Goal: Task Accomplishment & Management: Complete application form

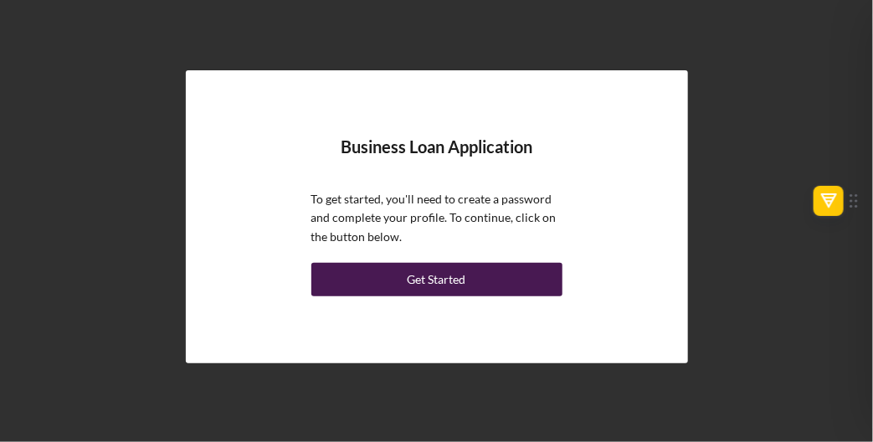
click at [435, 274] on div "Get Started" at bounding box center [437, 279] width 59 height 33
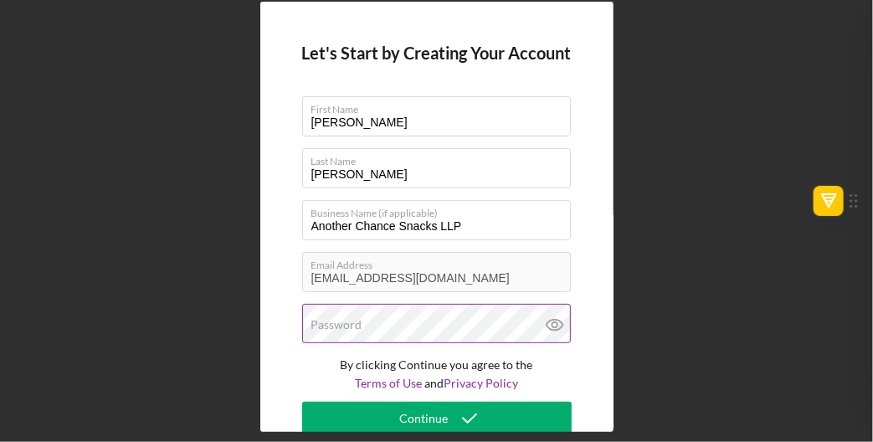
click at [397, 321] on div "Password" at bounding box center [437, 325] width 270 height 42
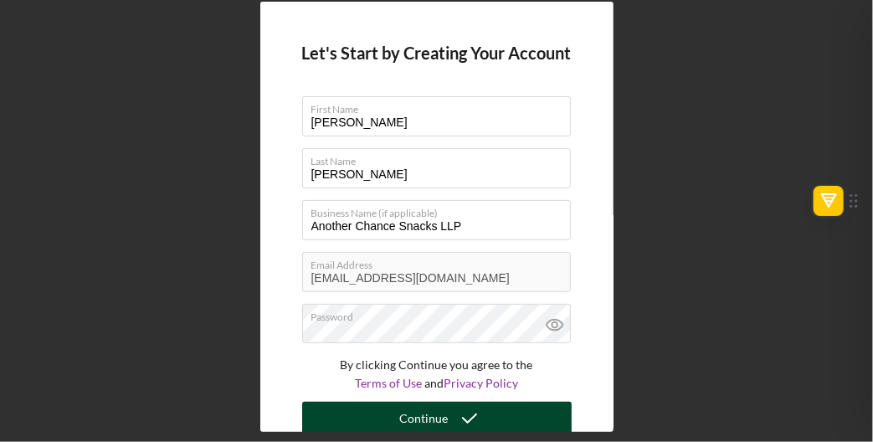
click at [436, 410] on div "Continue" at bounding box center [424, 418] width 49 height 33
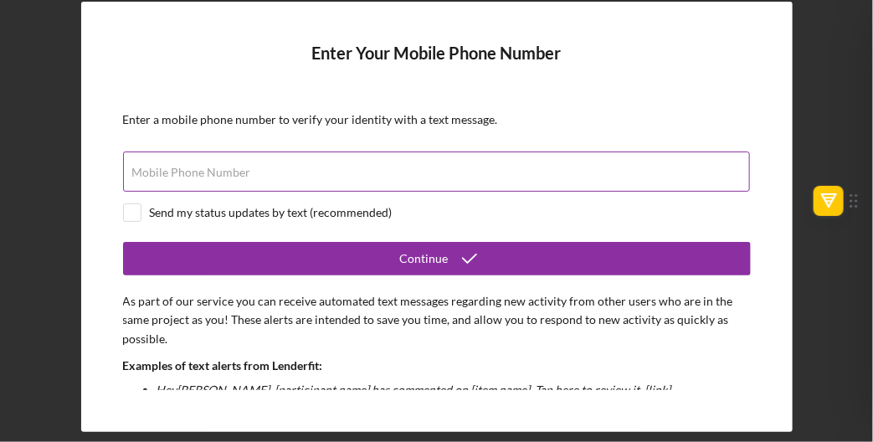
click at [244, 167] on label "Mobile Phone Number" at bounding box center [191, 172] width 119 height 13
click at [244, 167] on input "Mobile Phone Number" at bounding box center [436, 172] width 627 height 40
type input "[PHONE_NUMBER]"
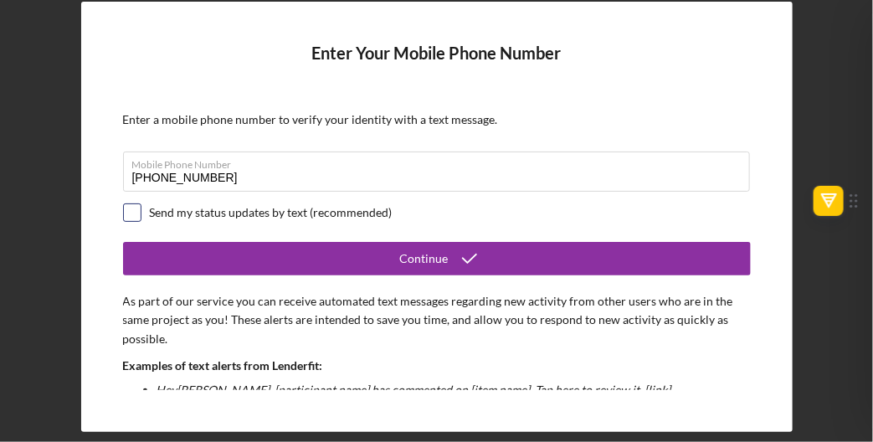
click at [126, 204] on input "checkbox" at bounding box center [132, 212] width 17 height 17
checkbox input "true"
click at [870, 238] on div "Enter Your Mobile Phone Number Enter a mobile phone number to verify your ident…" at bounding box center [436, 221] width 873 height 442
click at [420, 321] on p "As part of our service you can receive automated text messages regarding new ac…" at bounding box center [437, 320] width 628 height 56
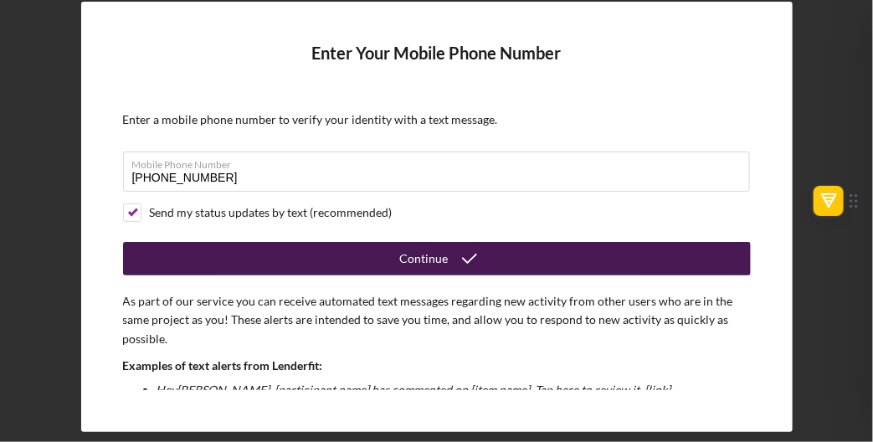
click at [442, 255] on div "Continue" at bounding box center [424, 258] width 49 height 33
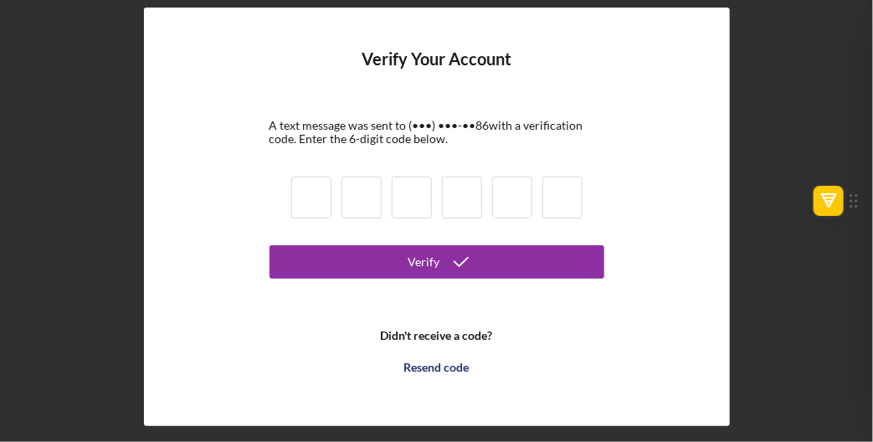
click at [316, 189] on input at bounding box center [311, 198] width 40 height 42
type input "4"
type input "3"
type input "5"
type input "2"
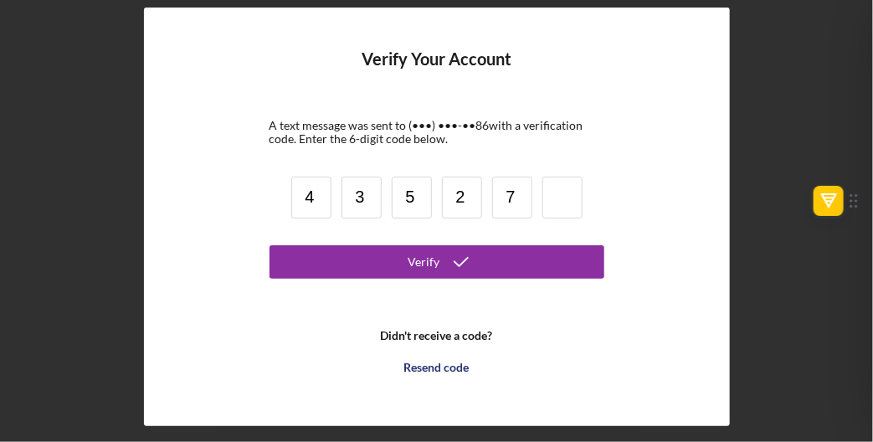
type input "7"
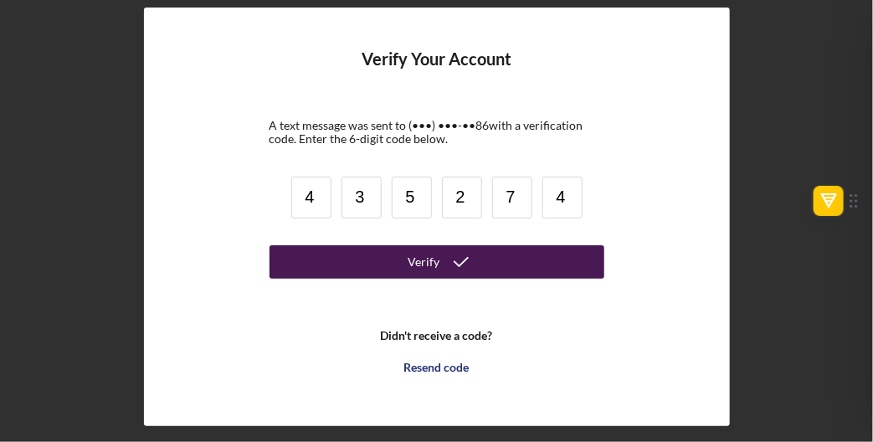
type input "4"
click at [433, 255] on div "Verify" at bounding box center [425, 261] width 32 height 33
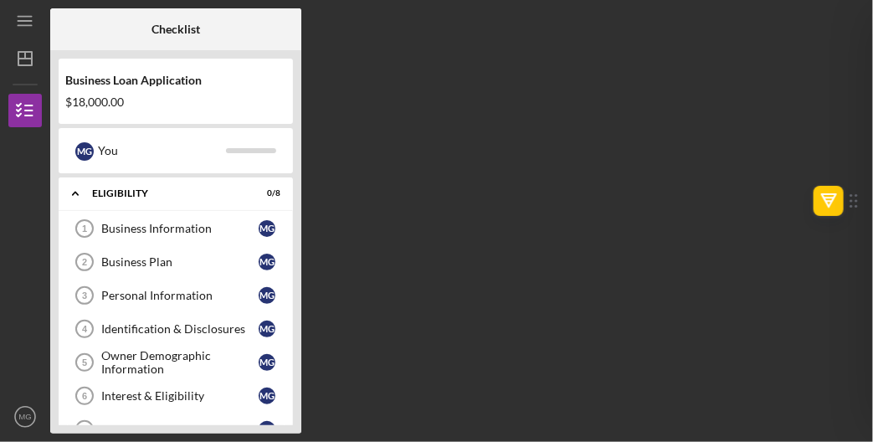
drag, startPoint x: 481, startPoint y: 260, endPoint x: 491, endPoint y: 266, distance: 12.4
click at [491, 266] on div "Checklist Business Loan Application $18,000.00 M G You Icon/Expander Eligibilit…" at bounding box center [457, 220] width 815 height 425
drag, startPoint x: 869, startPoint y: 219, endPoint x: 869, endPoint y: 239, distance: 20.1
click at [869, 239] on div "Icon/Menu Checklist Checklist Business Loan Application $18,000.00 M G You Icon…" at bounding box center [436, 221] width 873 height 442
drag, startPoint x: 872, startPoint y: 208, endPoint x: 875, endPoint y: 244, distance: 36.1
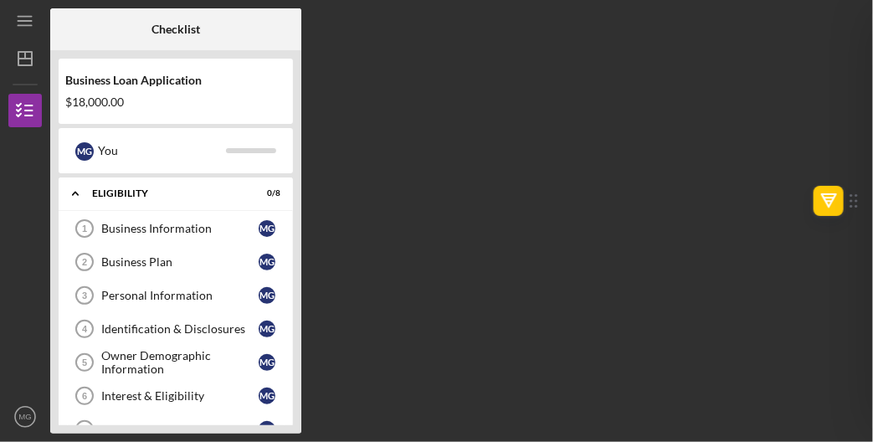
click at [872, 244] on html "Icon/Menu Checklist Checklist Business Loan Application $18,000.00 M G You Icon…" at bounding box center [436, 286] width 873 height 573
drag, startPoint x: 867, startPoint y: 244, endPoint x: 870, endPoint y: 300, distance: 55.3
click at [870, 300] on div "Icon/Menu Checklist Checklist Business Loan Application $18,000.00 M G You Icon…" at bounding box center [436, 221] width 873 height 442
drag, startPoint x: 872, startPoint y: 267, endPoint x: 875, endPoint y: 245, distance: 21.9
click at [872, 245] on html "Icon/Menu Checklist Checklist Business Loan Application $18,000.00 M G You Icon…" at bounding box center [436, 286] width 873 height 573
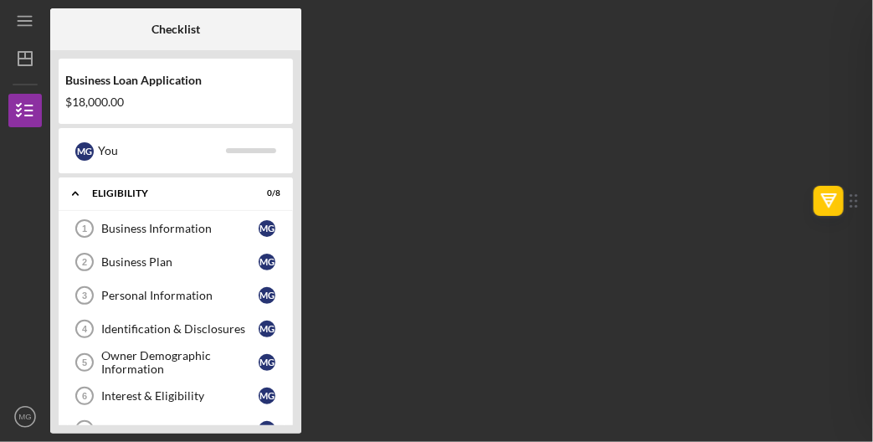
drag, startPoint x: 872, startPoint y: 136, endPoint x: 868, endPoint y: 190, distance: 53.7
click at [868, 190] on div "Icon/Menu Checklist Checklist Business Loan Application $18,000.00 M G You Icon…" at bounding box center [436, 221] width 873 height 442
click at [871, 260] on div "Icon/Menu Checklist Checklist Business Loan Application $18,000.00 M G You Icon…" at bounding box center [436, 221] width 873 height 442
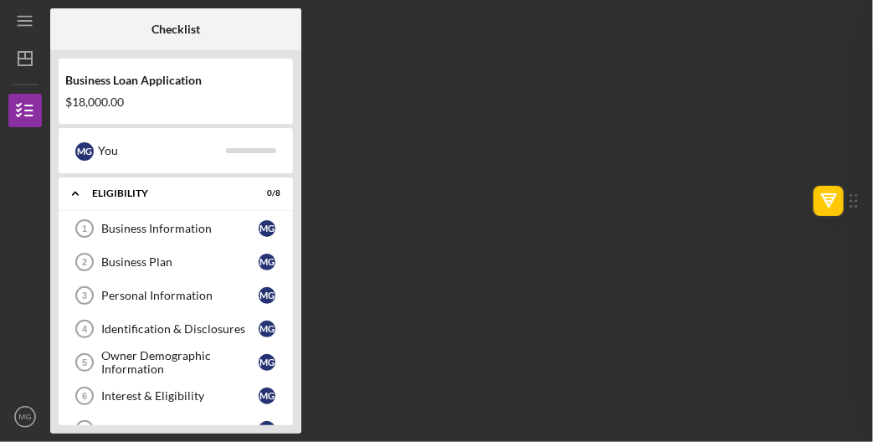
click at [871, 260] on div "Icon/Menu Checklist Checklist Business Loan Application $18,000.00 M G You Icon…" at bounding box center [436, 221] width 873 height 442
click at [24, 18] on icon "Icon/Menu" at bounding box center [26, 22] width 38 height 38
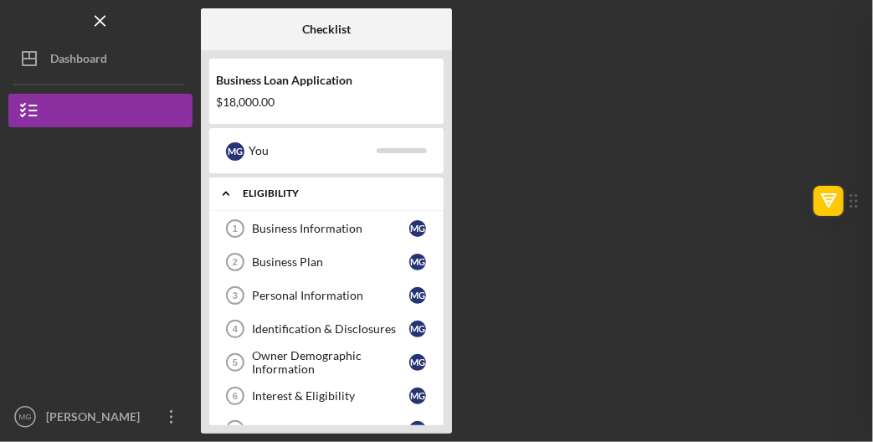
drag, startPoint x: 384, startPoint y: 221, endPoint x: 379, endPoint y: 183, distance: 38.8
click at [379, 183] on div "Icon/Expander Eligibility 0 / 8 Business Information 1 Business Information M G…" at bounding box center [326, 332] width 234 height 311
drag, startPoint x: 224, startPoint y: 188, endPoint x: 224, endPoint y: 177, distance: 10.9
click at [224, 177] on div "Business Loan Application $18,000.00 M G You Icon/Expander Eligibility 0 / 8 Bu…" at bounding box center [326, 241] width 251 height 383
drag, startPoint x: 225, startPoint y: 179, endPoint x: 224, endPoint y: 170, distance: 9.2
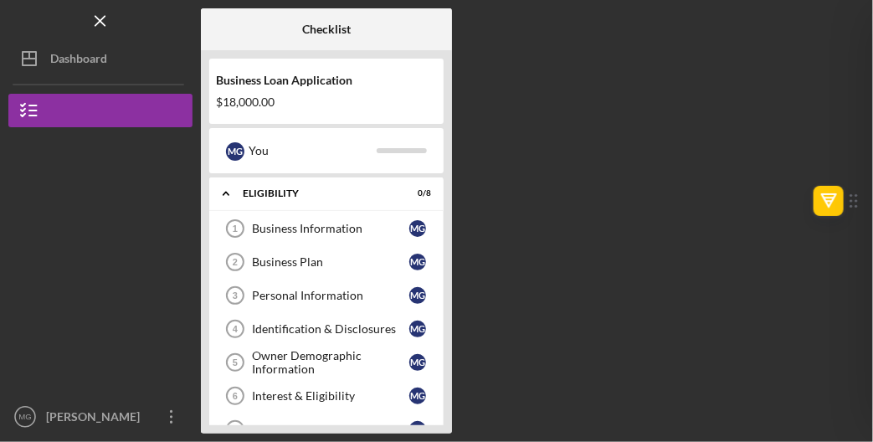
click at [224, 170] on div "Business Loan Application $18,000.00 M G You Icon/Expander Eligibility 0 / 8 Bu…" at bounding box center [326, 241] width 251 height 383
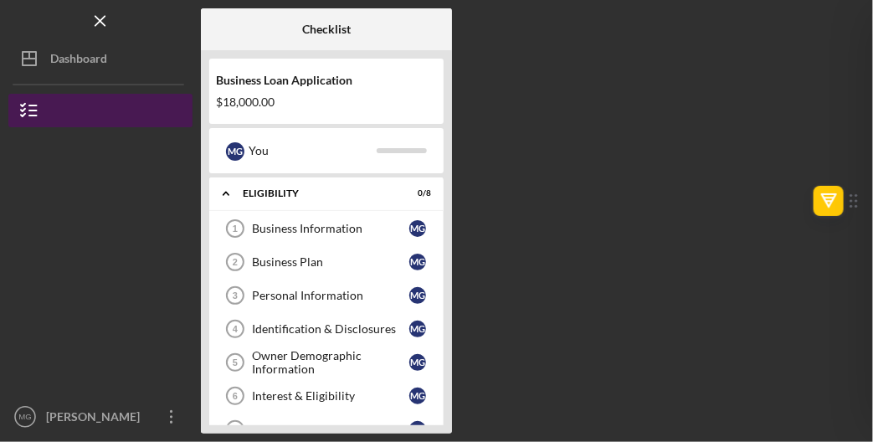
click at [32, 96] on icon "button" at bounding box center [29, 111] width 42 height 42
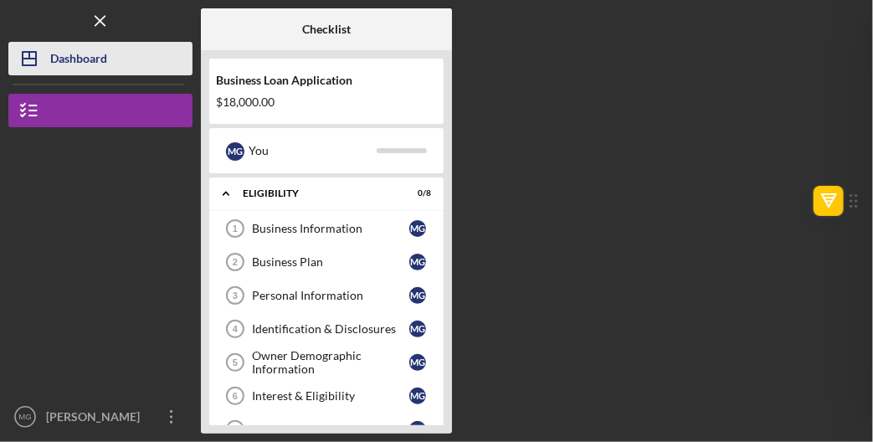
click at [71, 55] on div "Dashboard" at bounding box center [78, 61] width 57 height 38
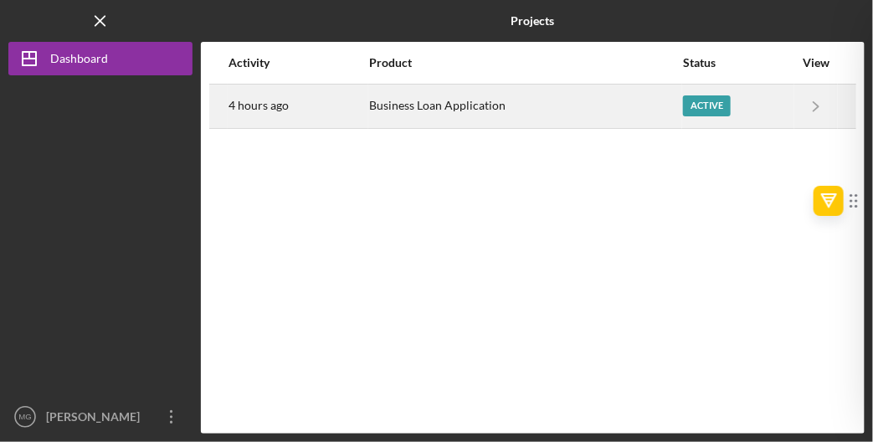
click at [401, 106] on div "Business Loan Application" at bounding box center [525, 106] width 312 height 42
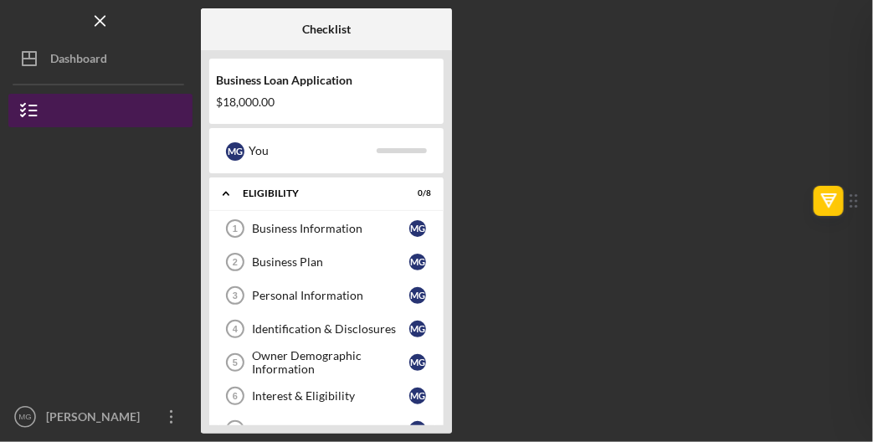
click at [24, 100] on icon "button" at bounding box center [29, 111] width 42 height 42
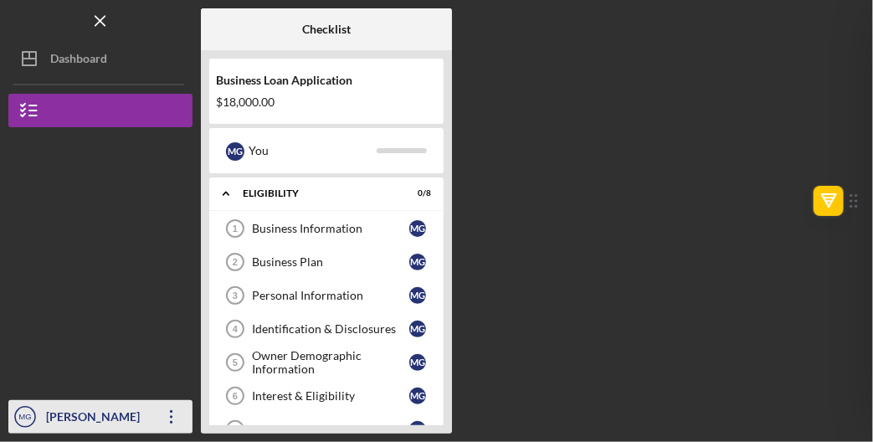
click at [32, 408] on icon "MG" at bounding box center [24, 417] width 33 height 42
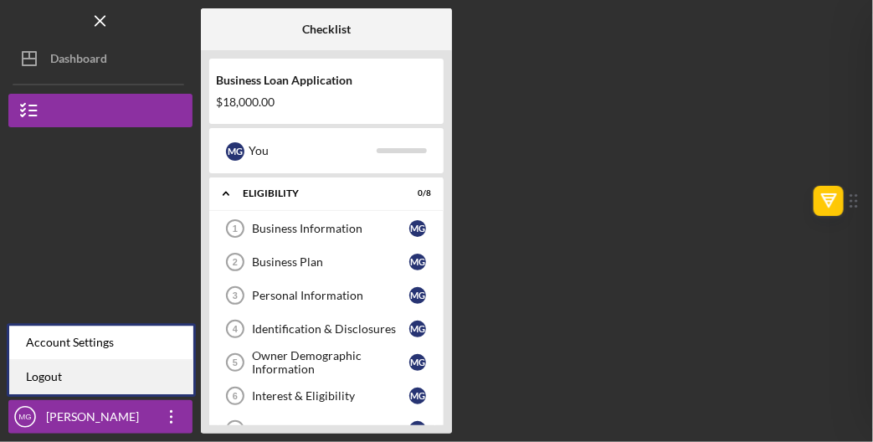
click at [42, 374] on link "Logout" at bounding box center [101, 377] width 184 height 34
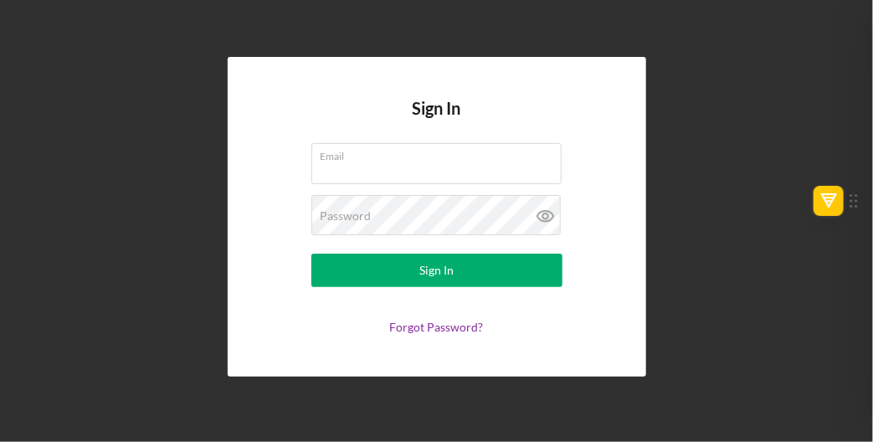
type input "Another Chance Snacks LLP"
